Goal: Information Seeking & Learning: Find specific fact

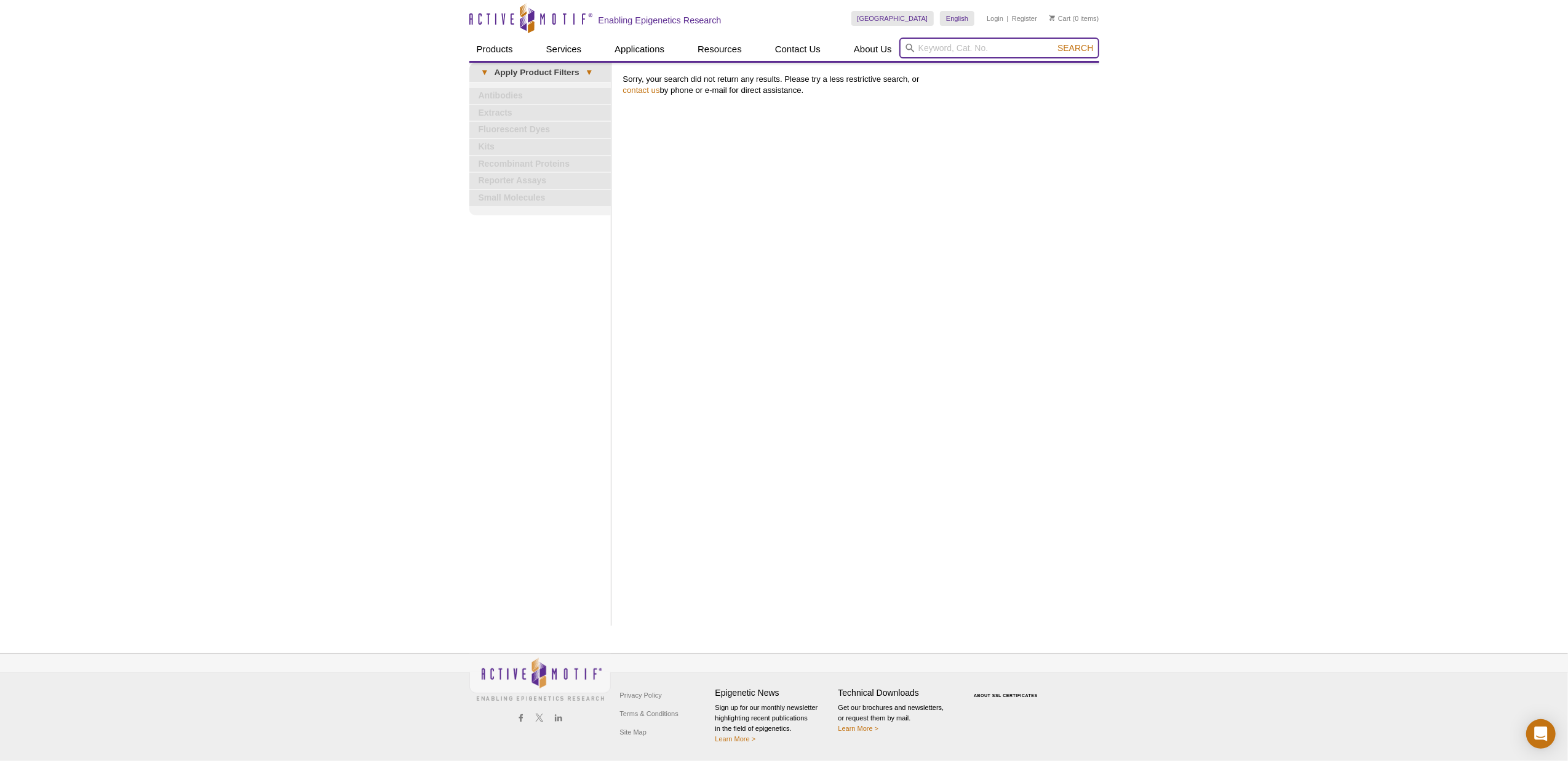
click at [930, 48] on input "search" at bounding box center [998, 48] width 199 height 21
type input "pan-HDAC"
click at [1096, 48] on button "Search" at bounding box center [1074, 48] width 43 height 11
click at [1077, 45] on span "Search" at bounding box center [1074, 48] width 36 height 10
